Goal: Find specific page/section: Find specific page/section

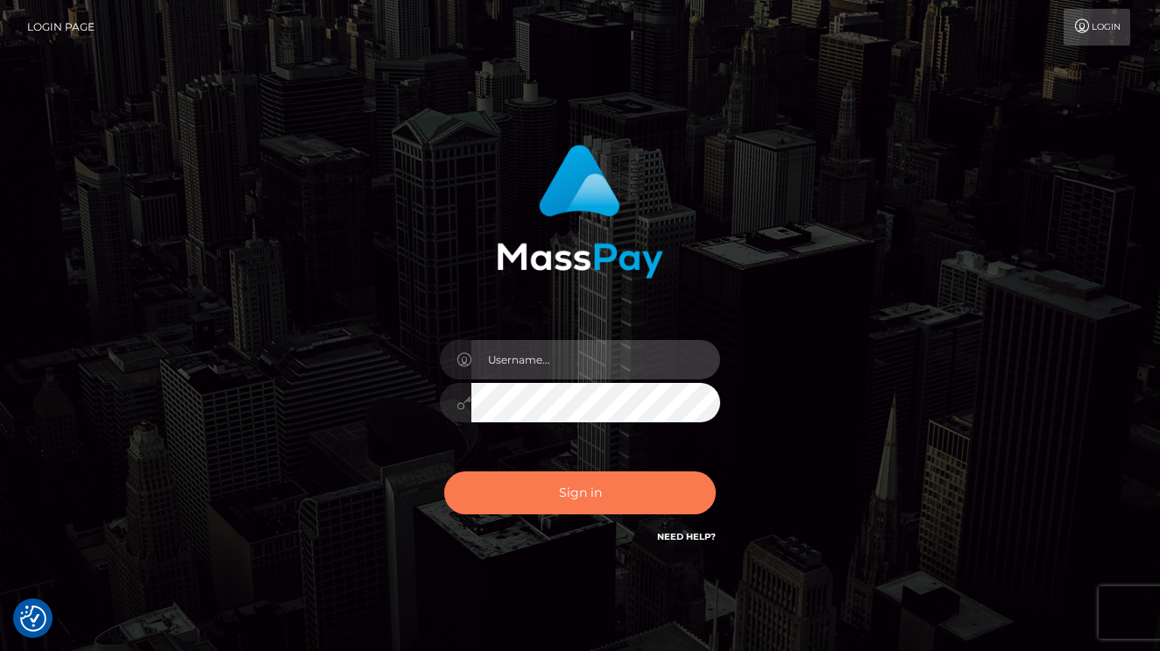
type input "vlad"
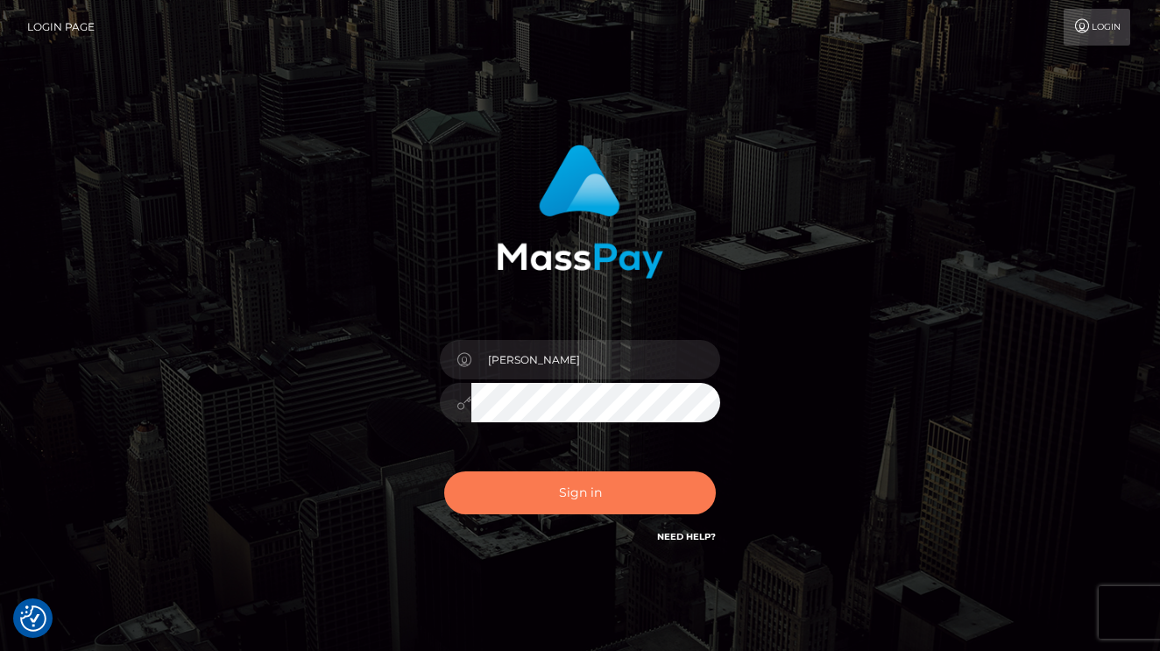
click at [600, 501] on button "Sign in" at bounding box center [580, 492] width 272 height 43
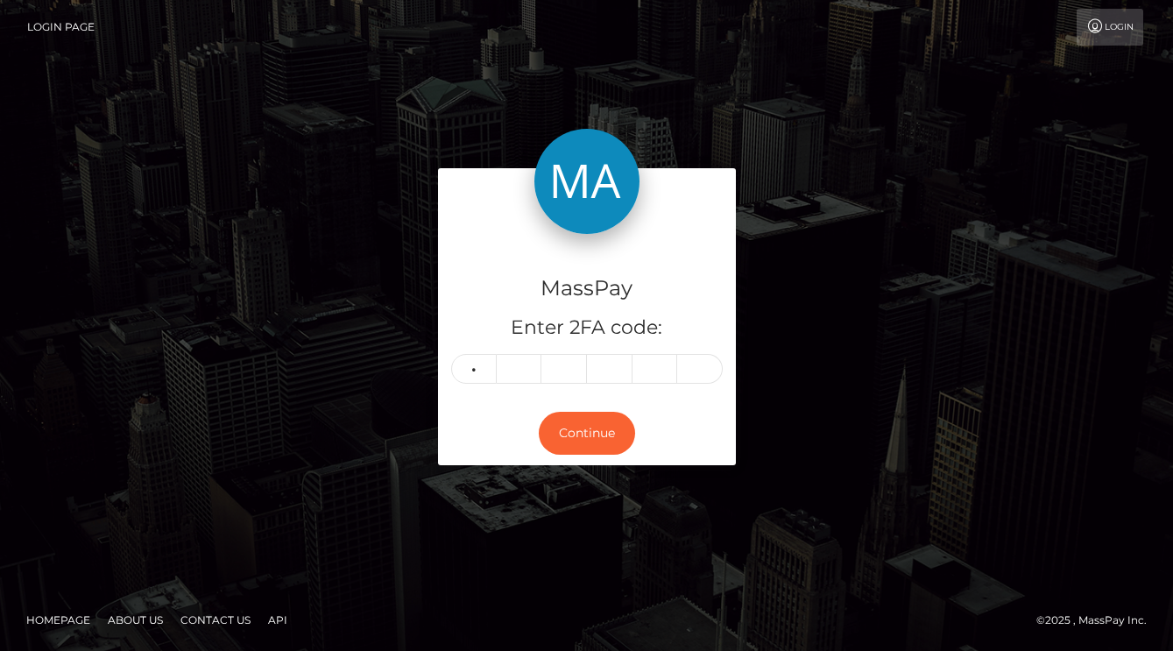
type input "4"
type input "6"
type input "9"
type input "3"
type input "9"
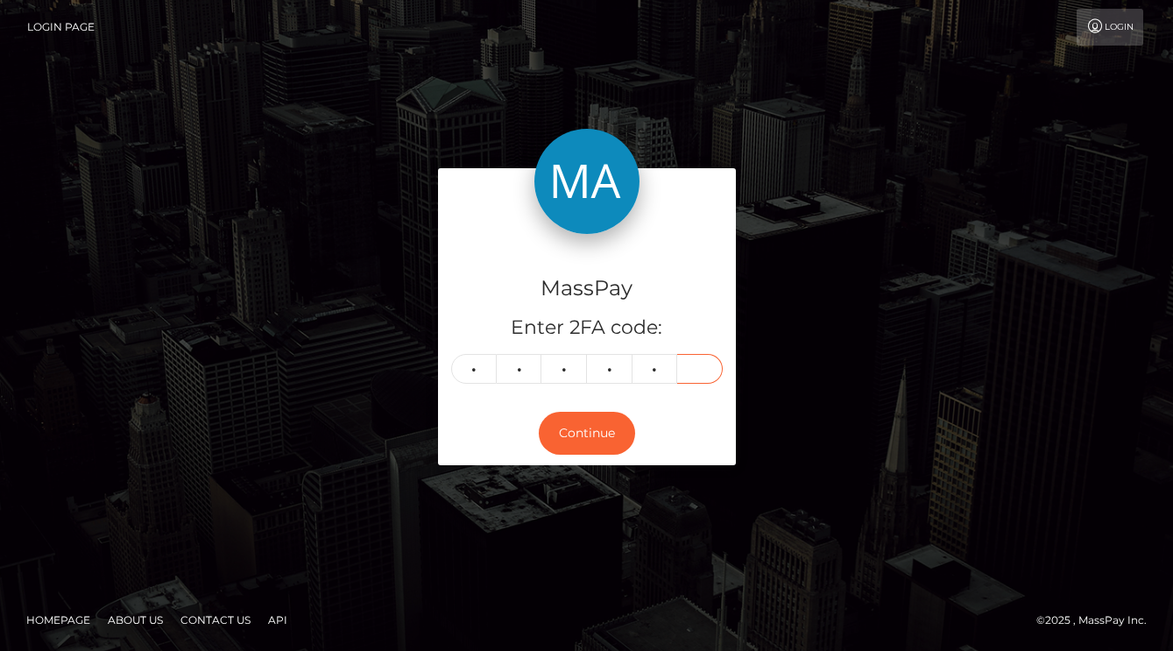
type input "1"
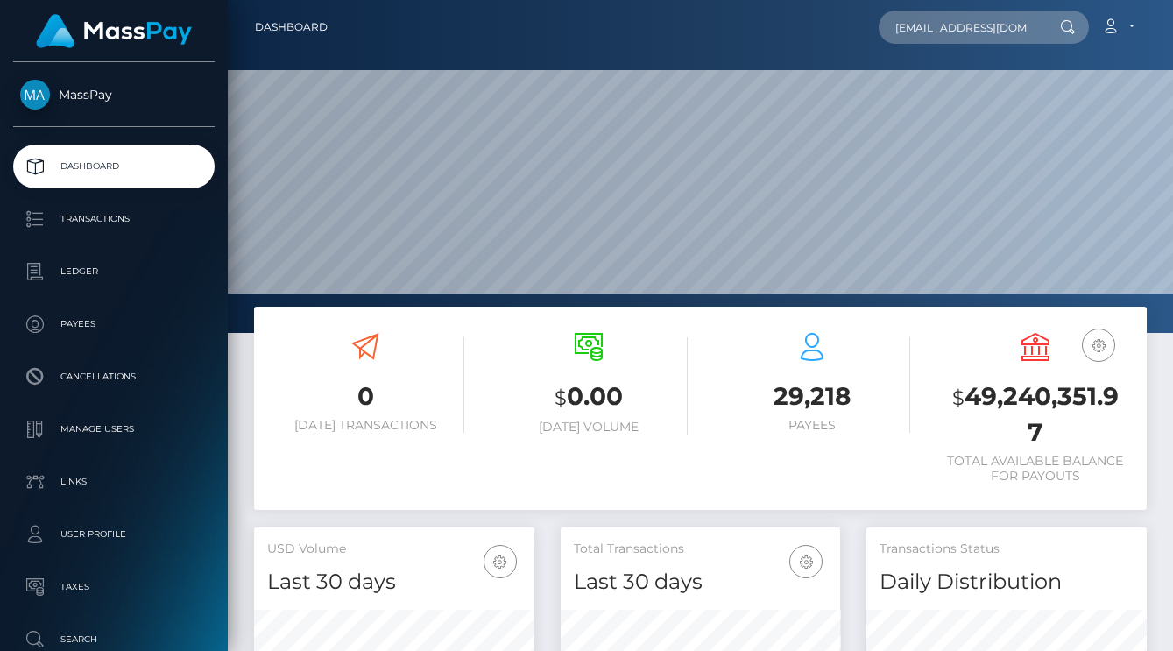
scroll to position [311, 279]
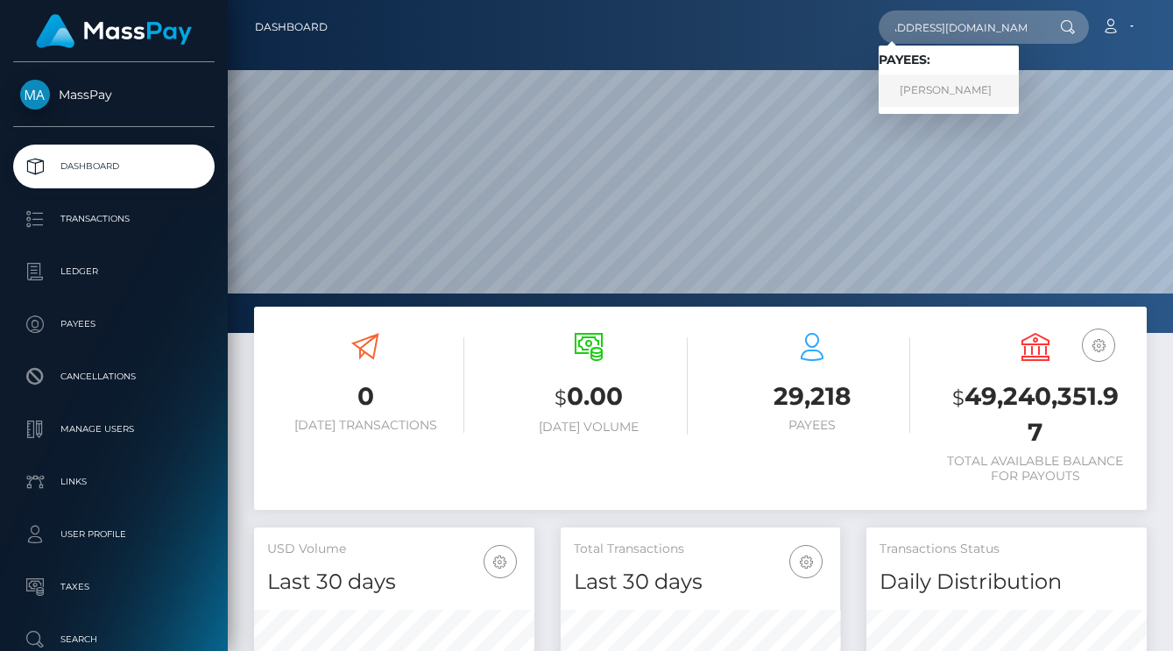
type input "caladorpropertiessale@gmail.com"
click at [948, 88] on link "DOMINIK LECHNER" at bounding box center [948, 90] width 140 height 32
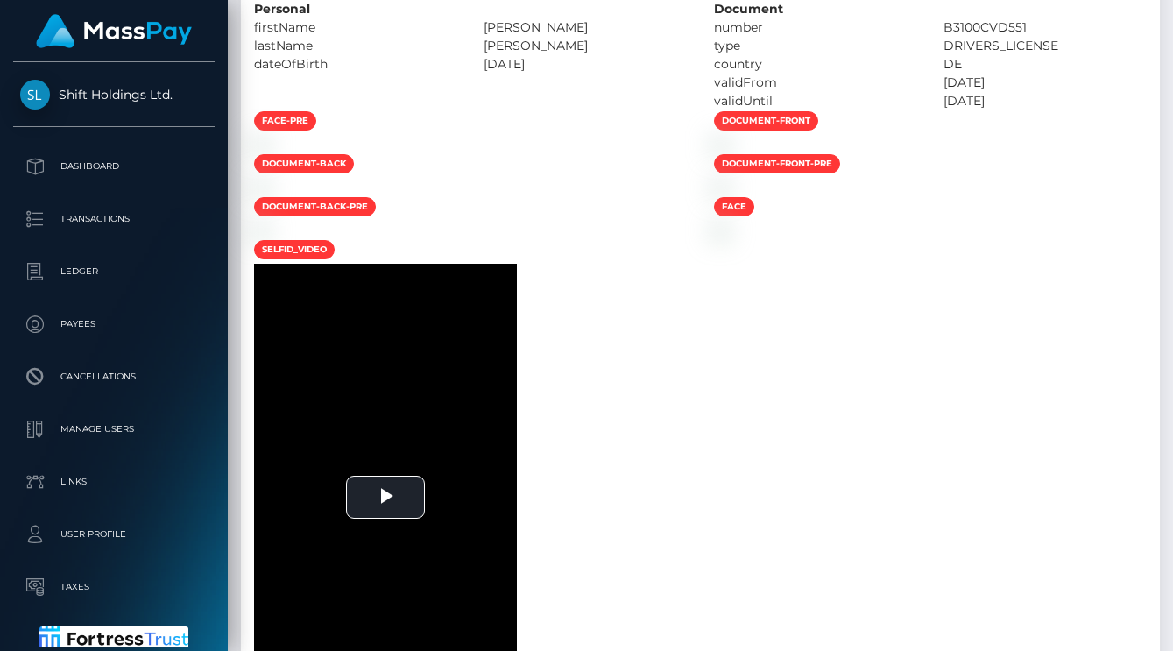
scroll to position [816, 0]
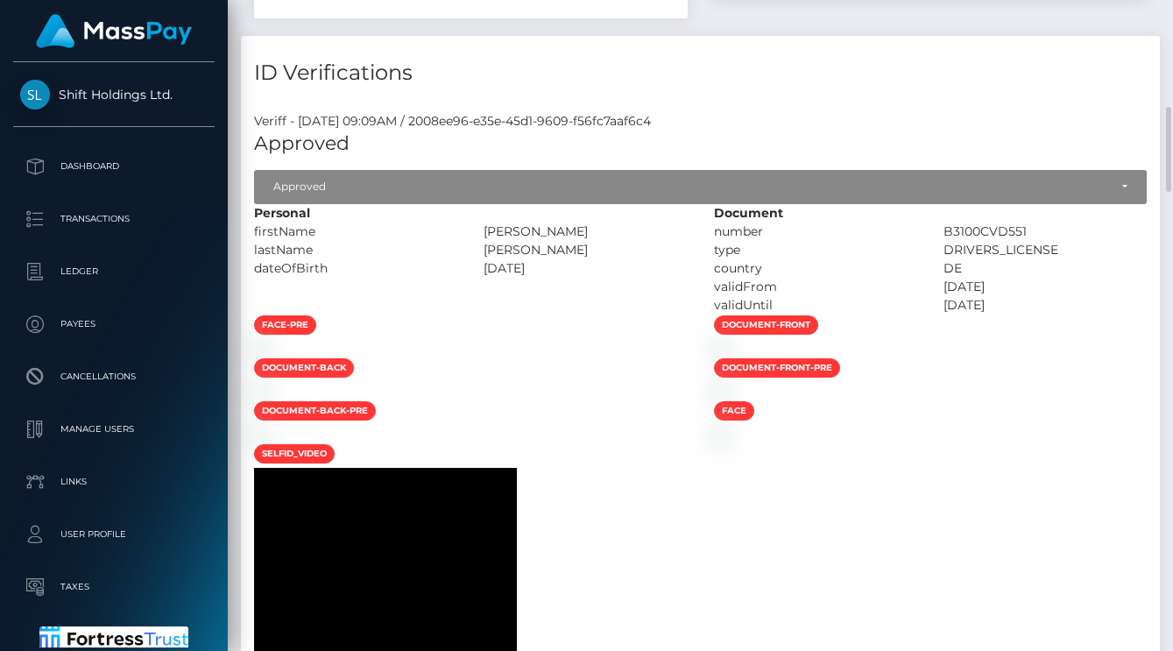
click at [280, 131] on div "Veriff - October 6, 2025 09:09AM / 2008ee96-e35e-45d1-9609-f56fc7aaf6c4" at bounding box center [700, 121] width 919 height 18
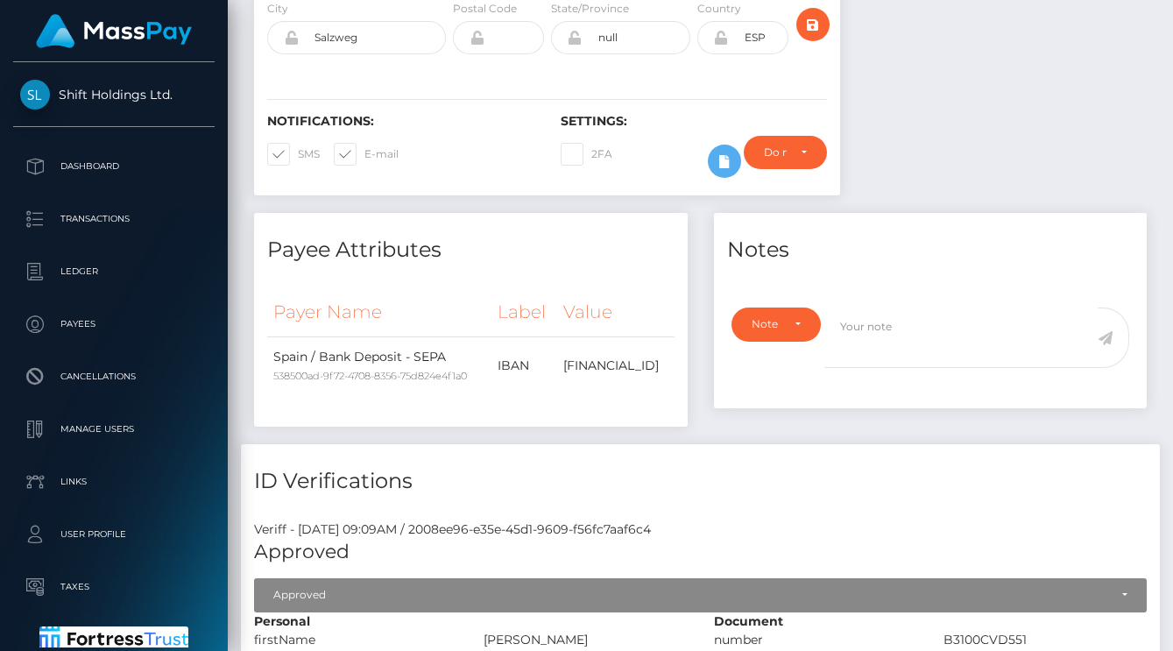
scroll to position [0, 0]
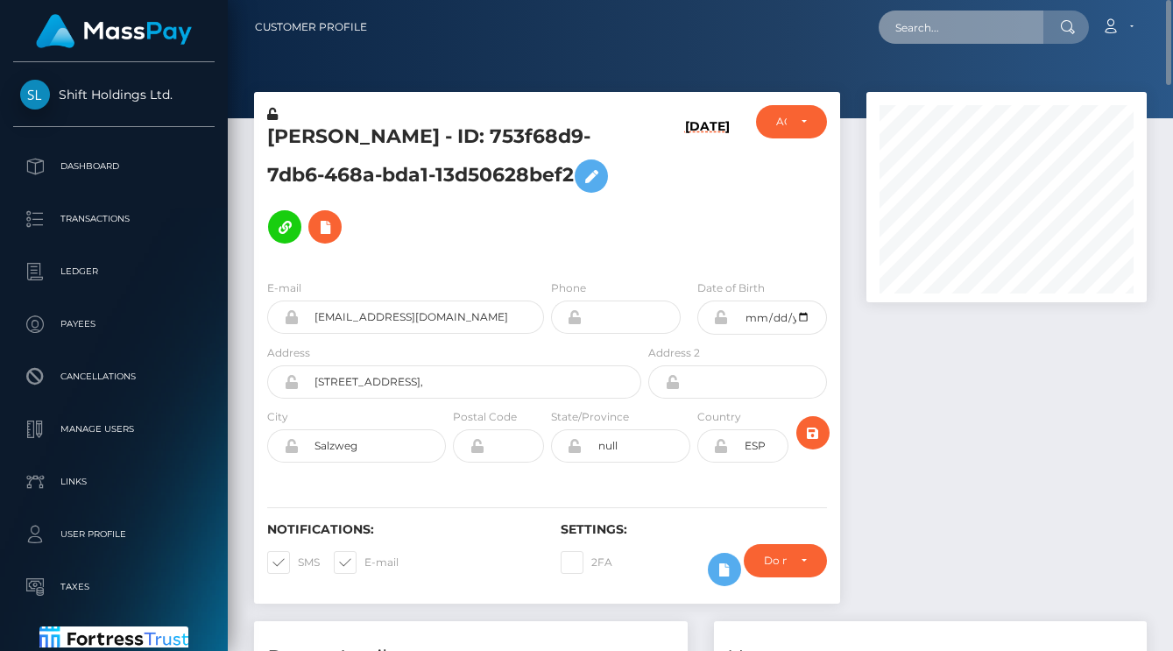
click at [965, 32] on input "text" at bounding box center [960, 27] width 165 height 33
paste input "[EMAIL_ADDRESS][DOMAIN_NAME]"
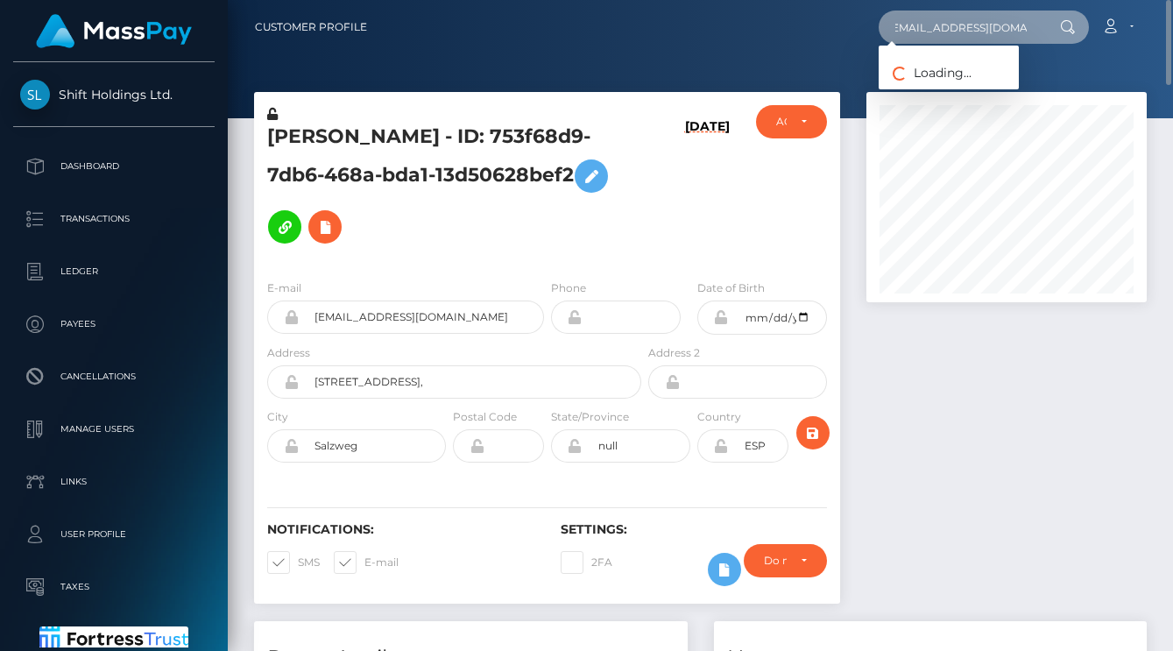
type input "[EMAIL_ADDRESS][DOMAIN_NAME]"
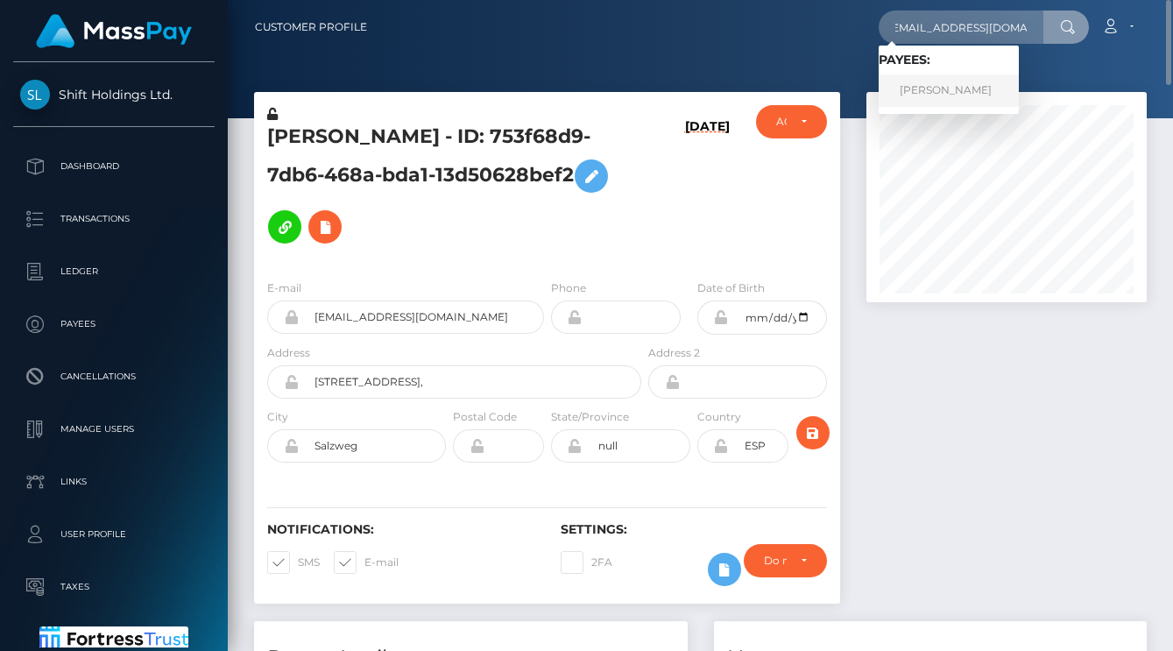
click at [951, 99] on link "Tina Taylor-Wilson" at bounding box center [948, 90] width 140 height 32
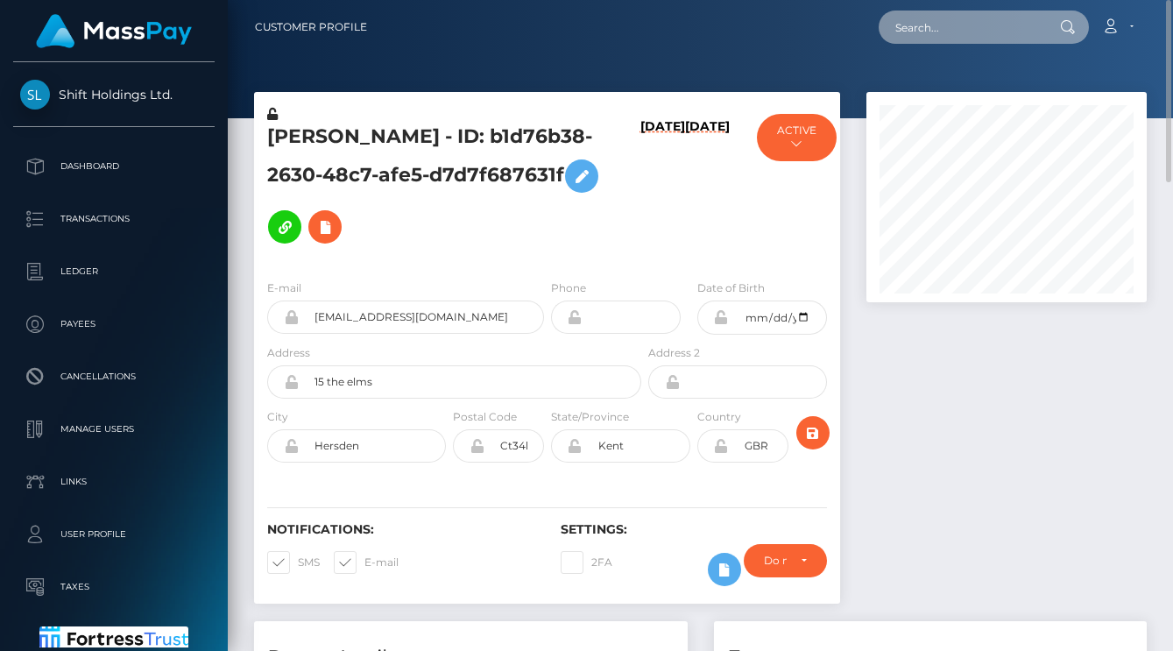
click at [953, 24] on input "text" at bounding box center [960, 27] width 165 height 33
paste input "[EMAIL_ADDRESS][DOMAIN_NAME]"
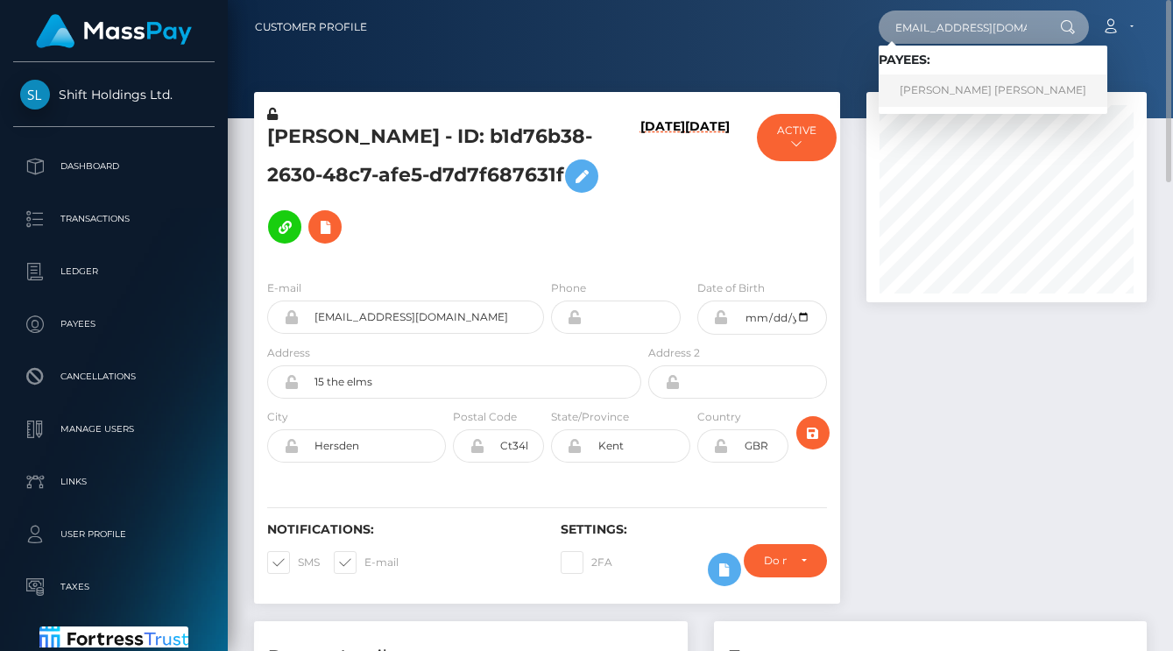
type input "[EMAIL_ADDRESS][DOMAIN_NAME]"
click at [960, 86] on link "[PERSON_NAME] [PERSON_NAME]" at bounding box center [992, 90] width 229 height 32
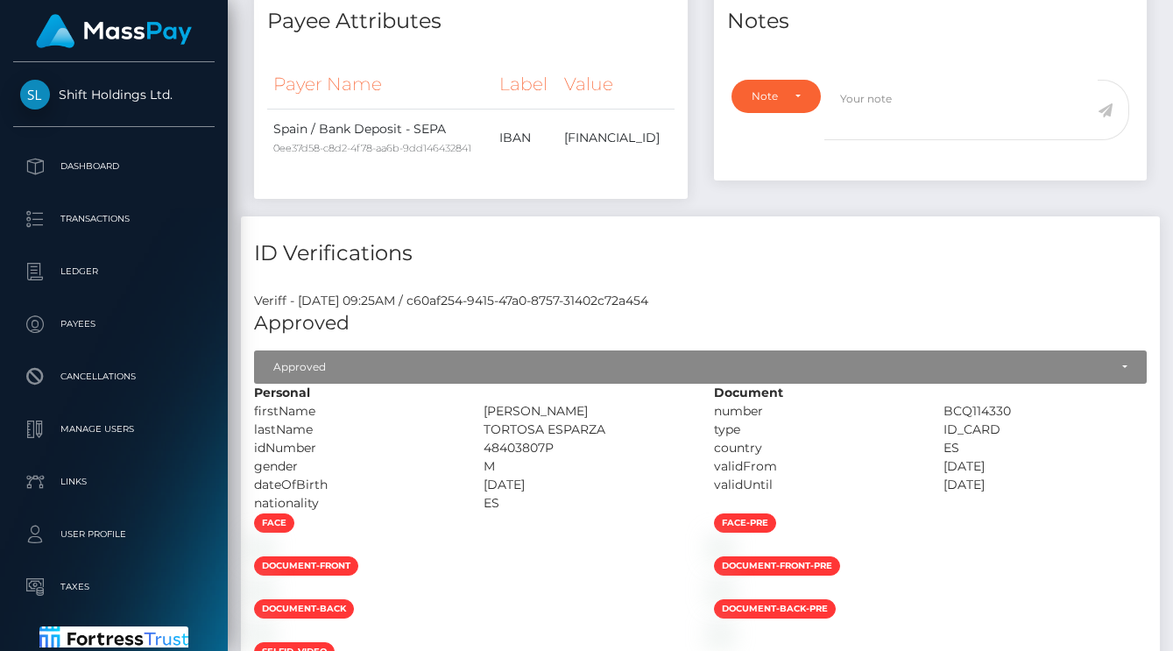
scroll to position [204, 0]
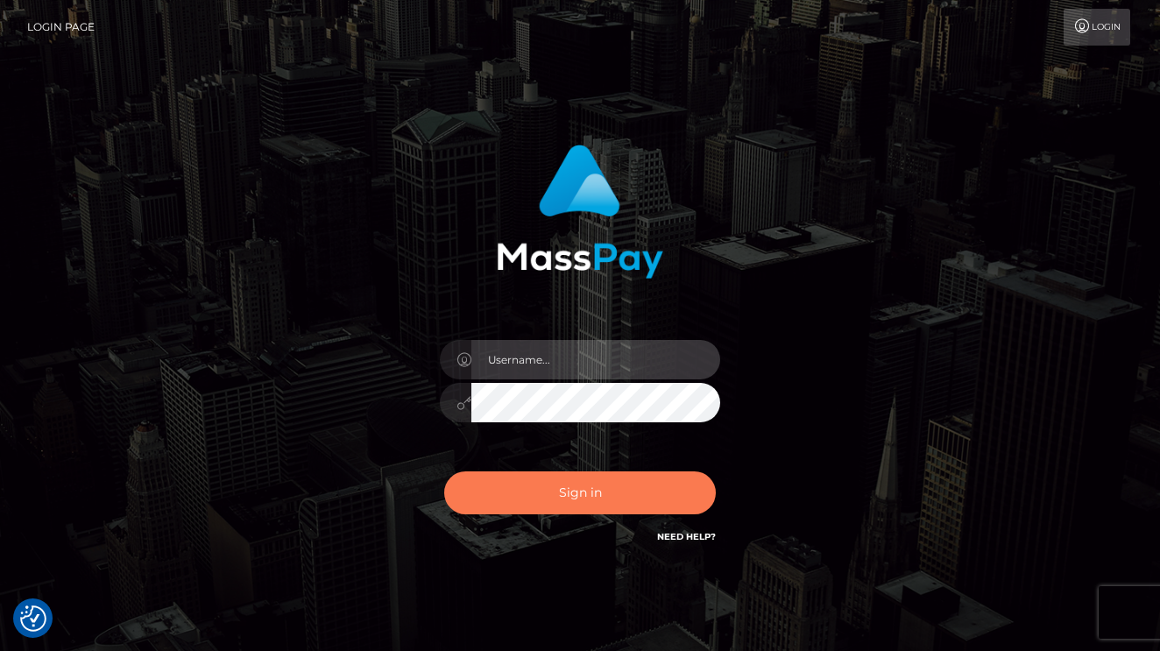
type input "vlad"
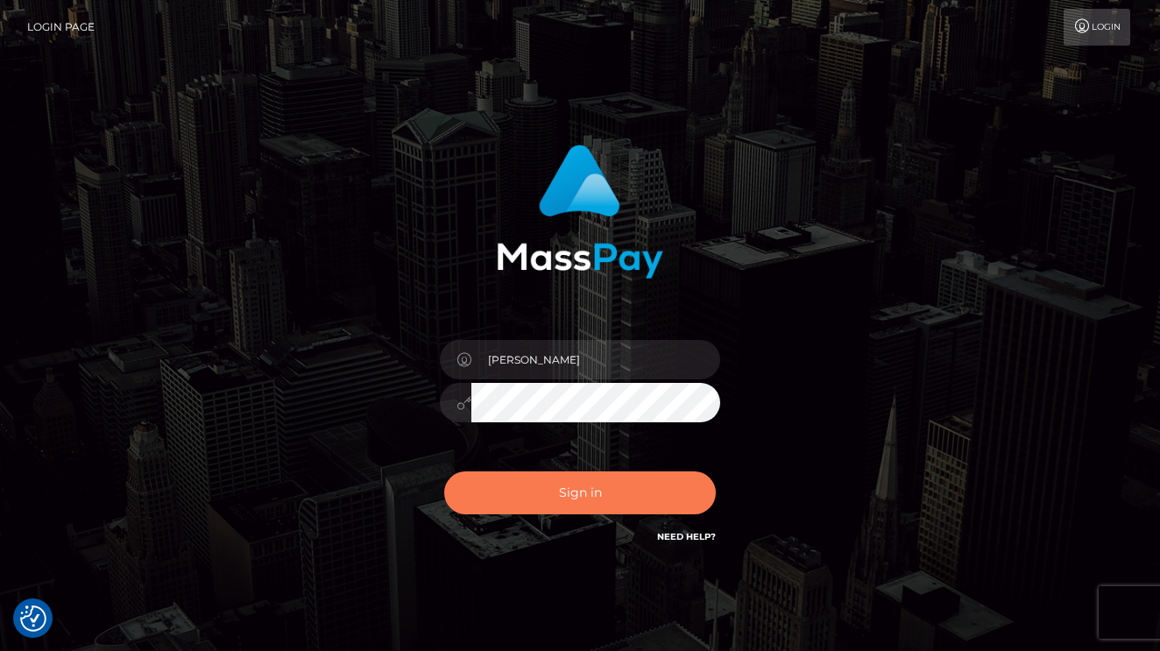
click at [554, 501] on button "Sign in" at bounding box center [580, 492] width 272 height 43
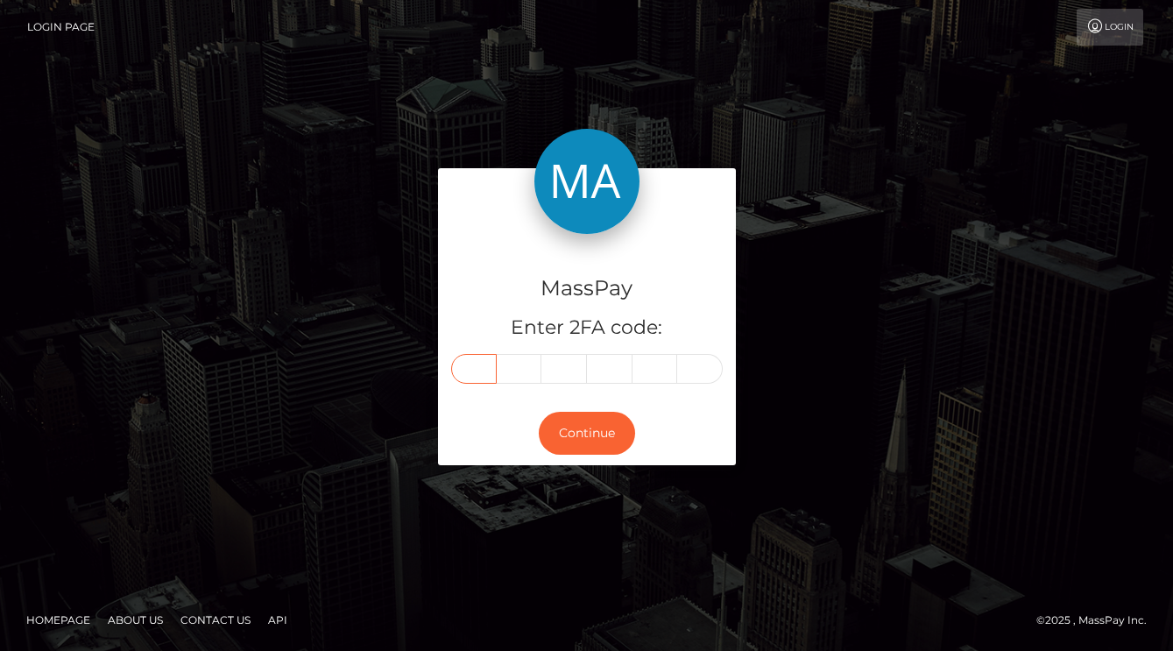
drag, startPoint x: 469, startPoint y: 365, endPoint x: 458, endPoint y: 355, distance: 15.5
click at [465, 365] on input "text" at bounding box center [474, 369] width 46 height 30
type input "2"
type input "9"
type input "2"
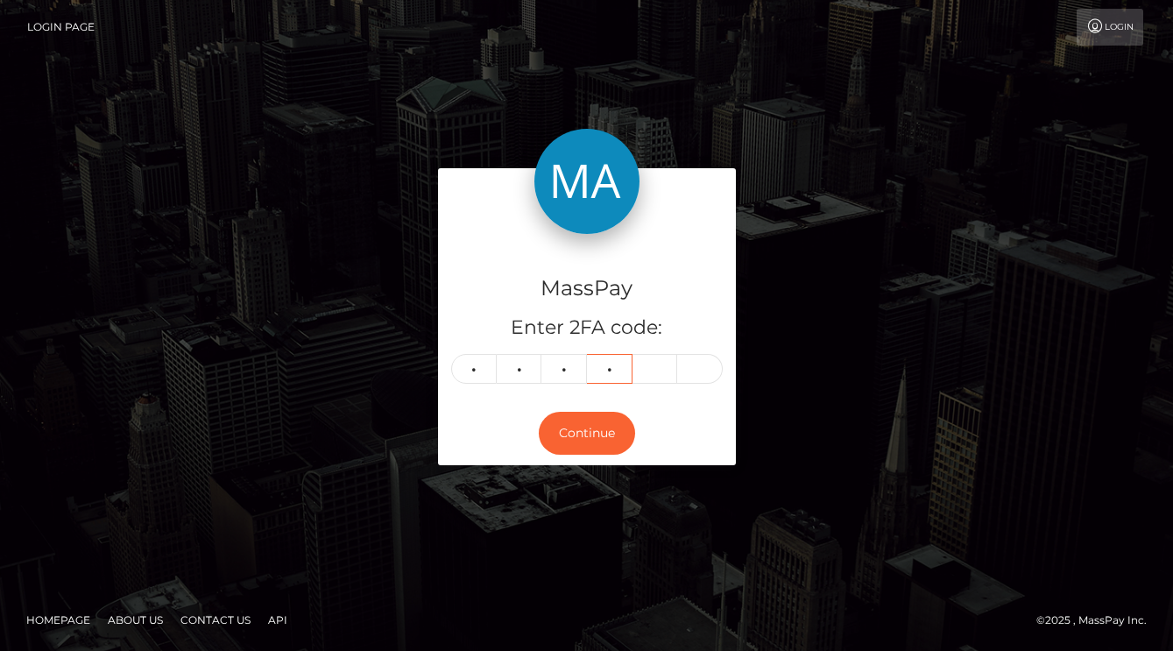
type input "9"
type input "2"
type input "0"
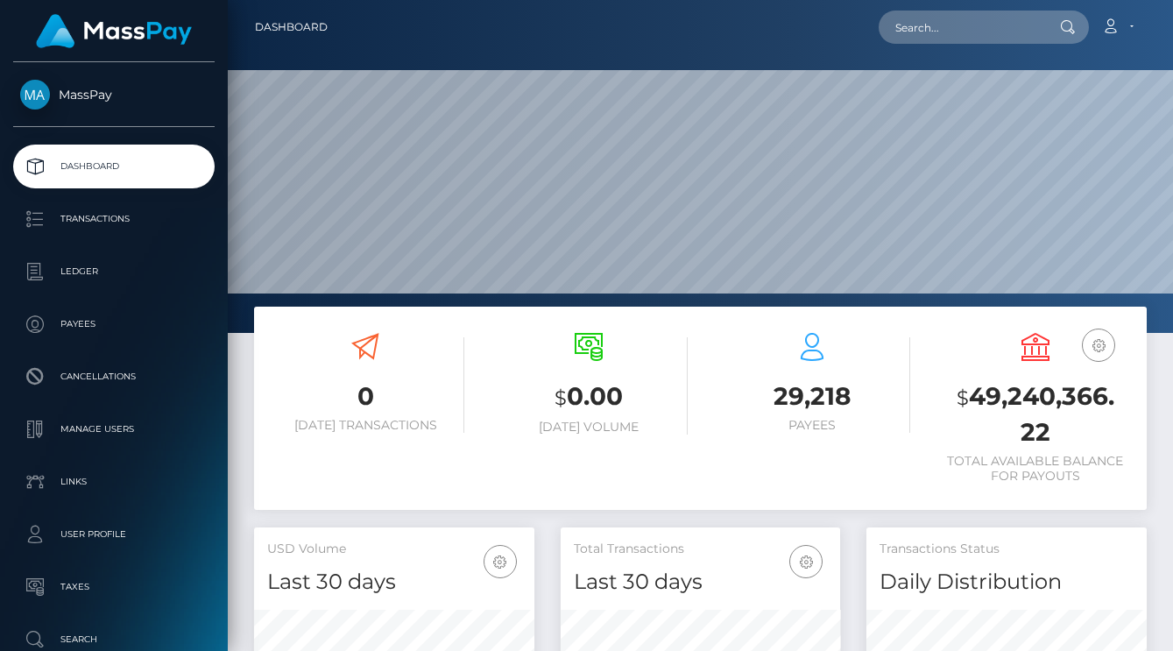
scroll to position [311, 279]
click at [907, 29] on input "text" at bounding box center [960, 27] width 165 height 33
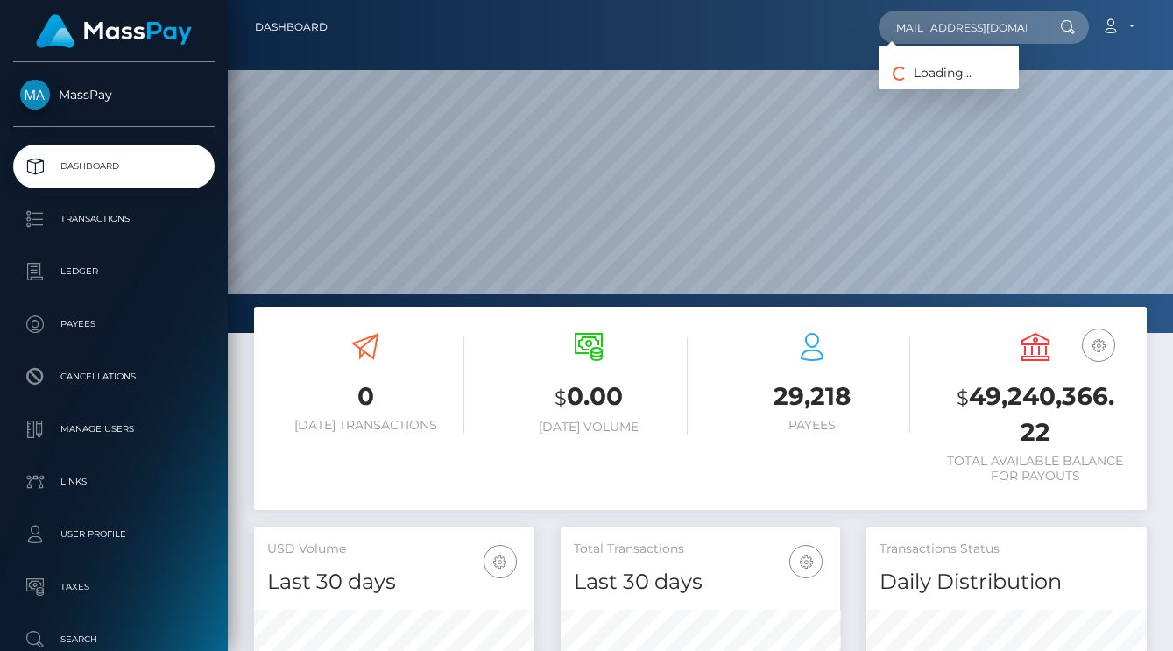
type input "[EMAIL_ADDRESS][DOMAIN_NAME]"
click at [971, 93] on link "Tina Taylor-Wilson" at bounding box center [948, 90] width 140 height 32
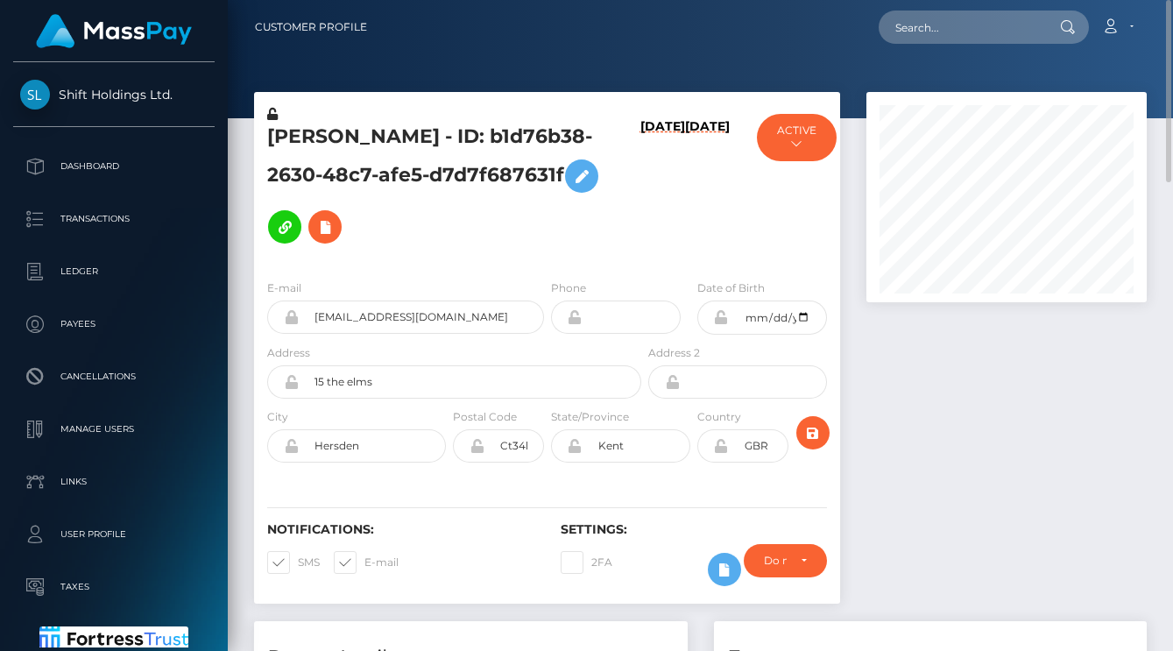
click at [452, 237] on h5 "[PERSON_NAME] - ID: b1d76b38-2630-48c7-afe5-d7d7f687631f" at bounding box center [449, 187] width 364 height 129
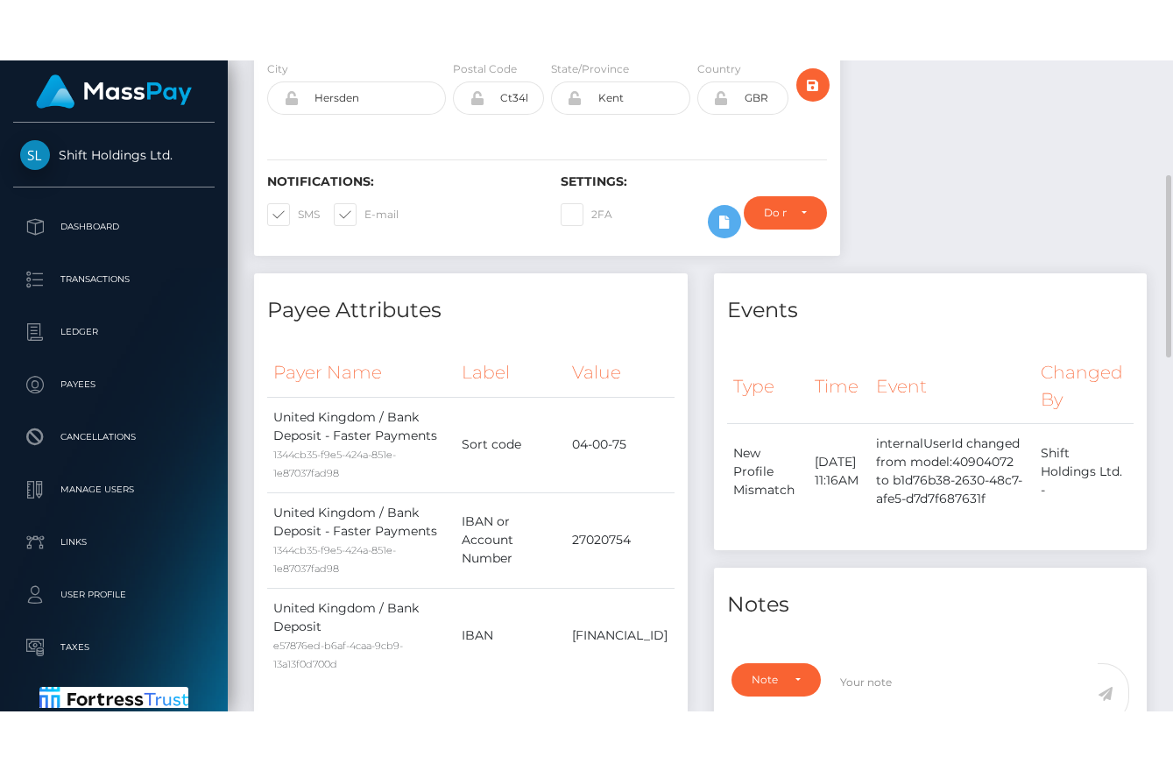
scroll to position [1020, 0]
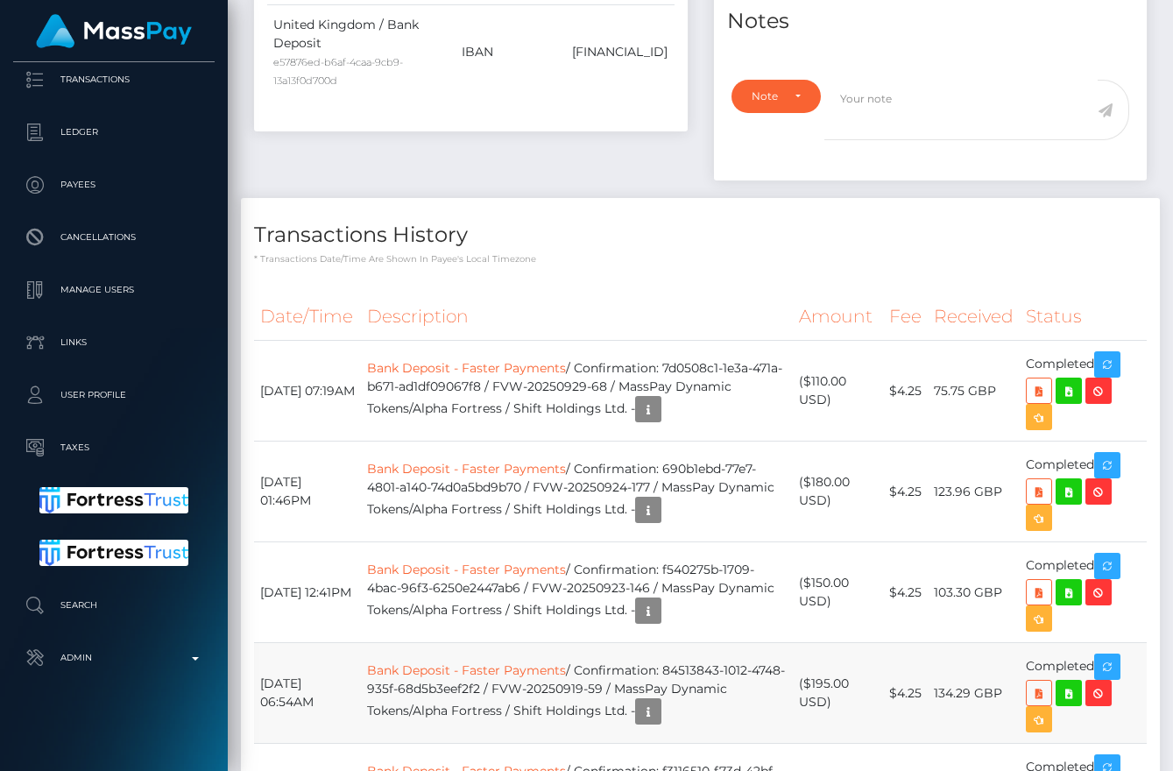
scroll to position [0, 0]
